Goal: Navigation & Orientation: Find specific page/section

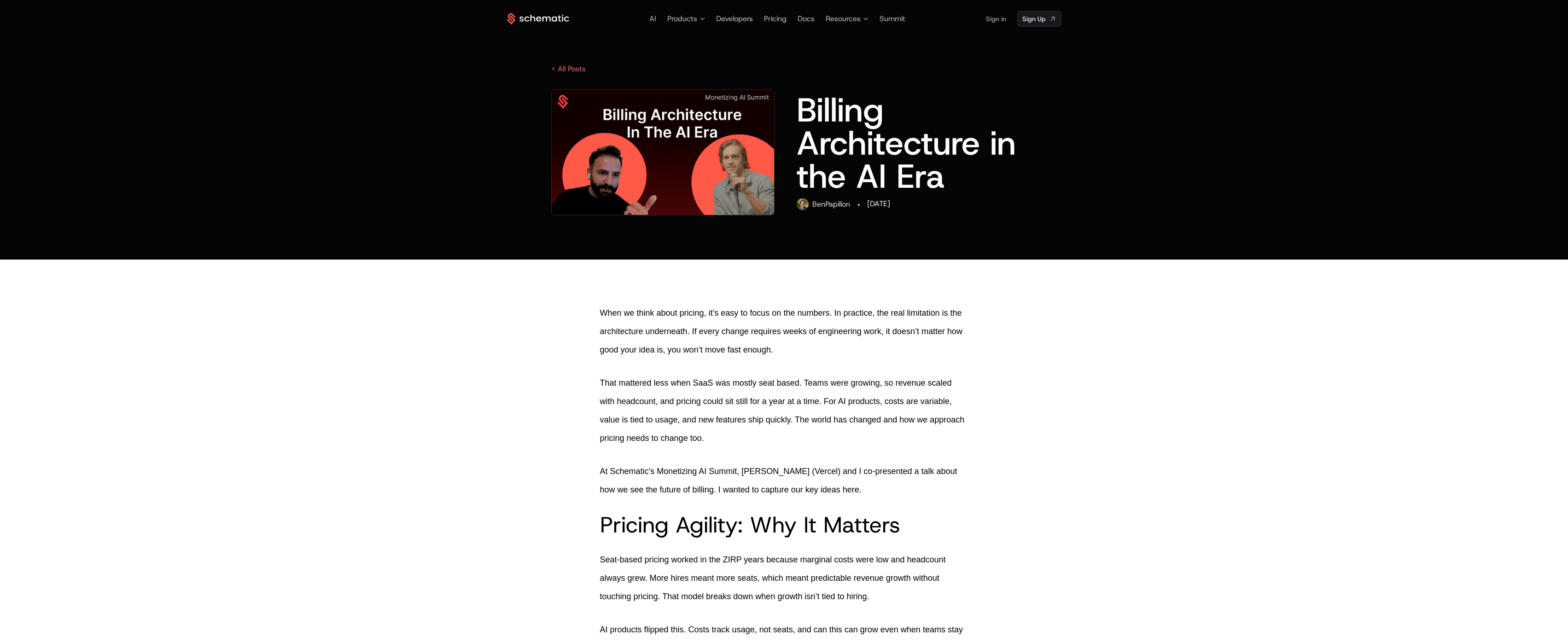
click at [670, 172] on img at bounding box center [662, 152] width 222 height 125
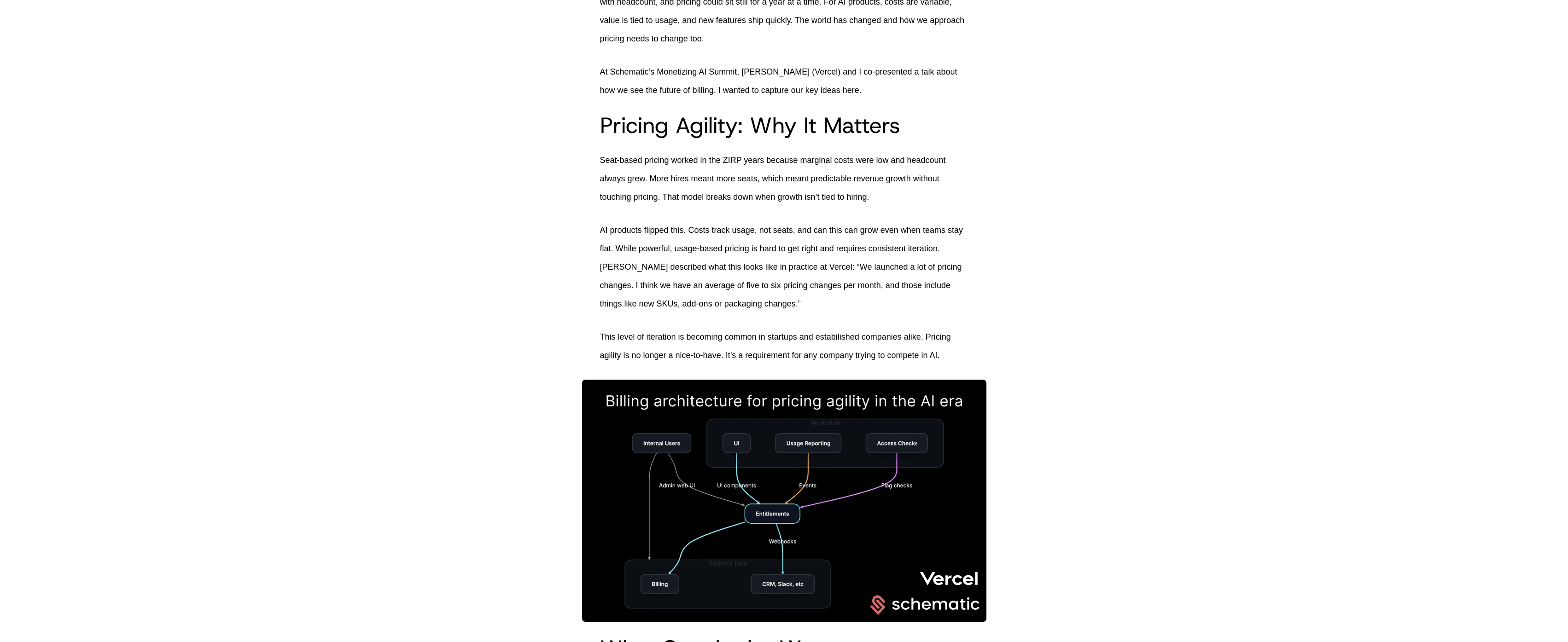
scroll to position [393, 0]
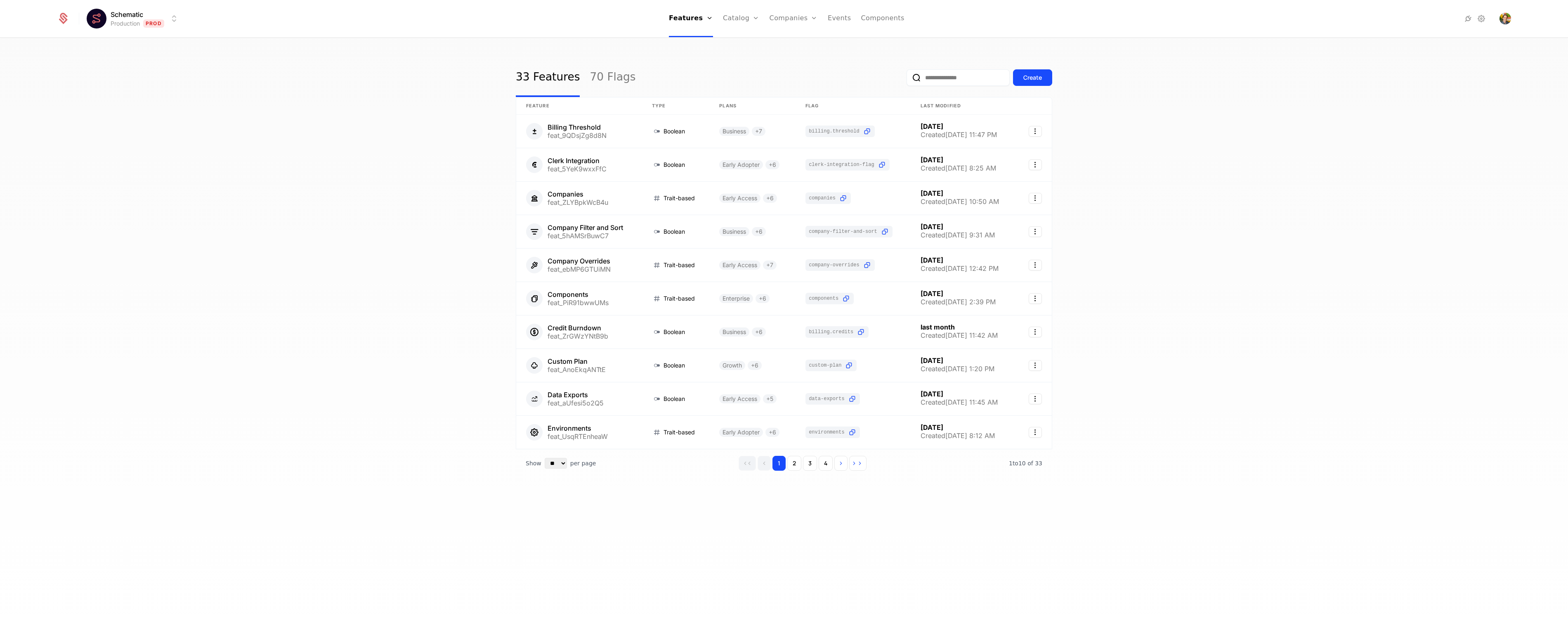
click at [453, 398] on div "33 Features 70 Flags Create Feature Type Plans Flag Last Modified Billing Thres…" at bounding box center [784, 341] width 1568 height 606
click at [790, 18] on link "Companies" at bounding box center [794, 18] width 48 height 37
